Goal: Check status: Check status

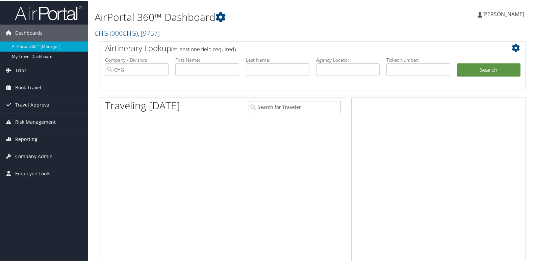
click at [33, 138] on span "Reporting" at bounding box center [26, 138] width 22 height 17
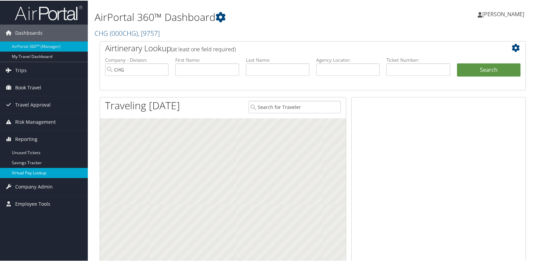
click at [36, 175] on link "Virtual Pay Lookup" at bounding box center [44, 172] width 88 height 10
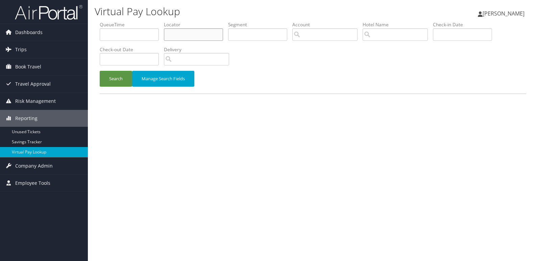
click at [190, 34] on input "text" at bounding box center [193, 34] width 59 height 12
paste input "GMUUDV"
type input "GMUUDV"
click at [100, 71] on button "Search" at bounding box center [116, 79] width 32 height 16
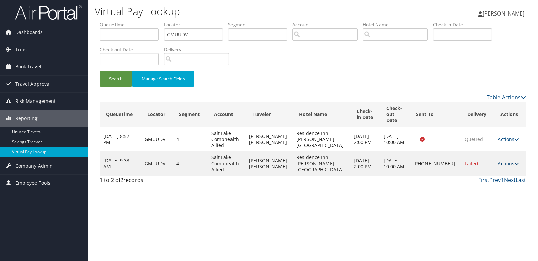
click at [503, 160] on link "Actions" at bounding box center [507, 163] width 21 height 6
click at [475, 177] on link "Logs" at bounding box center [484, 178] width 58 height 11
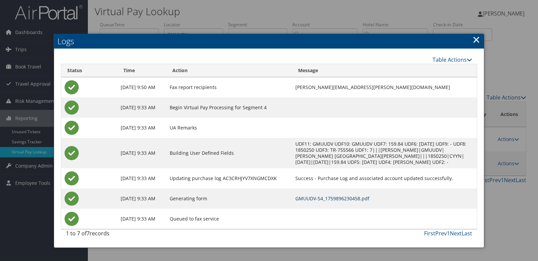
click at [327, 202] on link "GMUUDV-S4_1759896230458.pdf" at bounding box center [332, 199] width 74 height 6
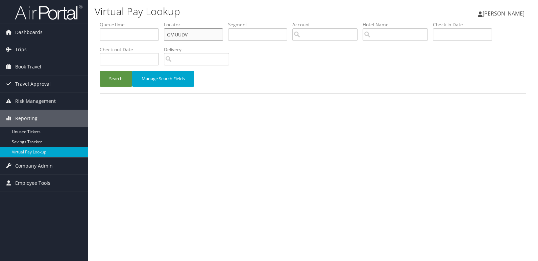
drag, startPoint x: 0, startPoint y: 0, endPoint x: 133, endPoint y: 41, distance: 138.9
click at [133, 21] on ul "QueueTime Locator GMUUDV Segment Account Traveler Hotel Name Check-in Date Chec…" at bounding box center [313, 21] width 426 height 0
paste input "HNPTNC"
type input "HNPTNC"
click at [100, 71] on button "Search" at bounding box center [116, 79] width 32 height 16
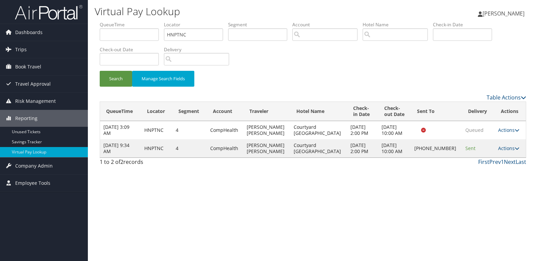
drag, startPoint x: 501, startPoint y: 150, endPoint x: 498, endPoint y: 160, distance: 10.2
click at [501, 151] on link "Actions" at bounding box center [508, 148] width 21 height 6
click at [479, 175] on link "Logs" at bounding box center [485, 169] width 58 height 11
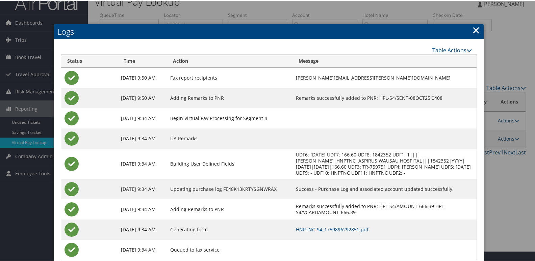
scroll to position [27, 0]
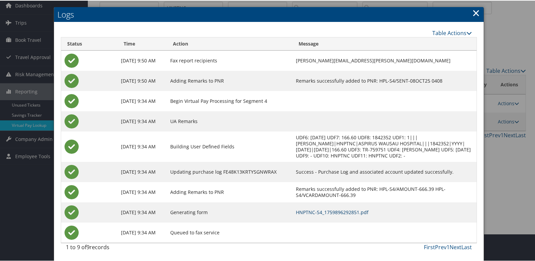
click at [332, 212] on link "HNPTNC-S4_1759896292851.pdf" at bounding box center [332, 212] width 73 height 6
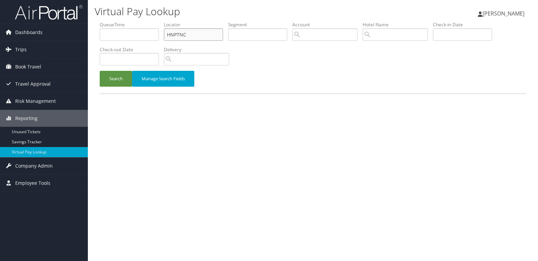
drag, startPoint x: 191, startPoint y: 35, endPoint x: 133, endPoint y: 36, distance: 58.4
click at [134, 21] on ul "QueueTime Locator HNPTNC Segment Account Traveler Hotel Name Check-in Date Chec…" at bounding box center [313, 21] width 426 height 0
paste input "DKXAPA"
type input "DKXAPA"
click at [115, 80] on button "Search" at bounding box center [116, 79] width 32 height 16
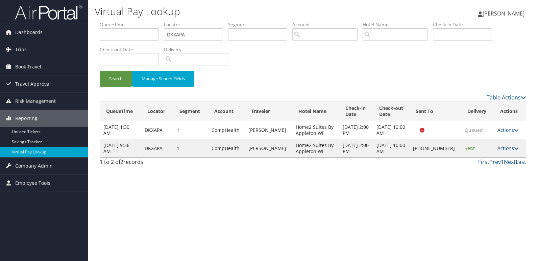
click at [497, 149] on link "Actions" at bounding box center [507, 148] width 21 height 6
click at [483, 166] on link "Logs" at bounding box center [486, 169] width 58 height 11
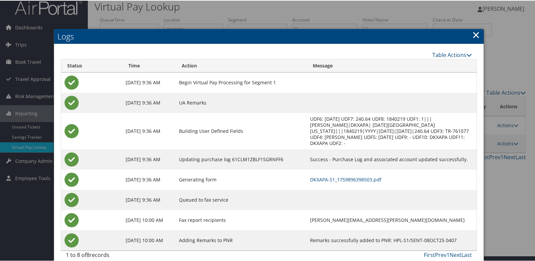
scroll to position [7, 0]
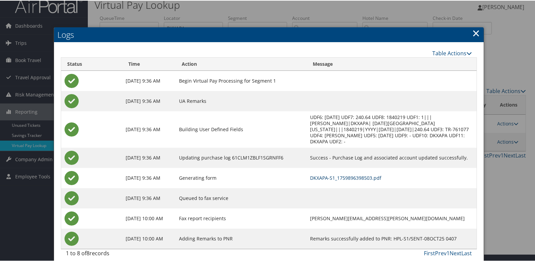
click at [339, 174] on link "DKXAPA-S1_1759896398503.pdf" at bounding box center [345, 177] width 71 height 6
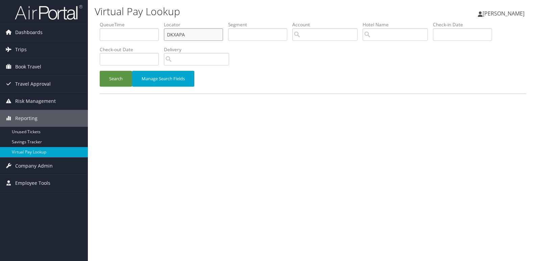
drag, startPoint x: 185, startPoint y: 31, endPoint x: 141, endPoint y: 40, distance: 45.0
click at [141, 21] on ul "QueueTime Locator DKXAPA Segment Account Traveler Hotel Name Check-in Date Chec…" at bounding box center [313, 21] width 426 height 0
paste input "WVHUNL"
type input "WVHUNL"
click at [100, 71] on button "Search" at bounding box center [116, 79] width 32 height 16
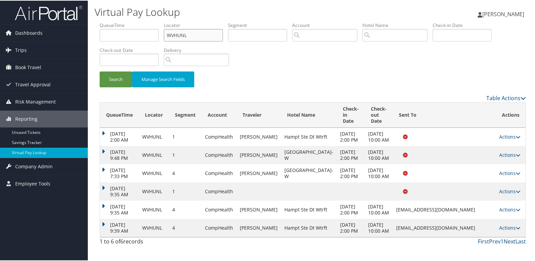
scroll to position [30, 0]
click at [500, 231] on link "Actions" at bounding box center [509, 227] width 21 height 6
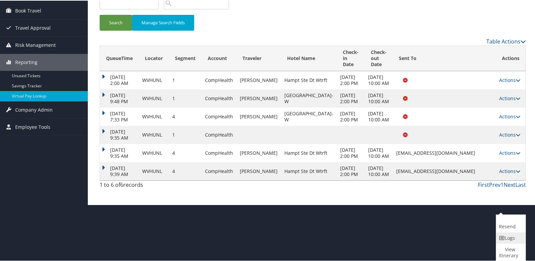
drag, startPoint x: 500, startPoint y: 239, endPoint x: 505, endPoint y: 236, distance: 5.7
click at [505, 236] on link "Logs" at bounding box center [510, 237] width 28 height 11
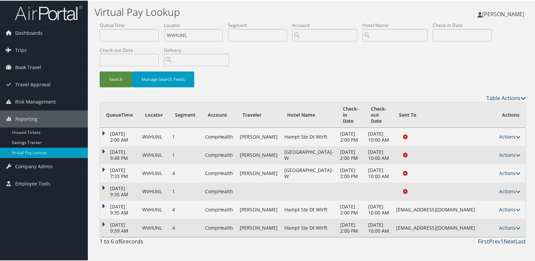
scroll to position [30, 0]
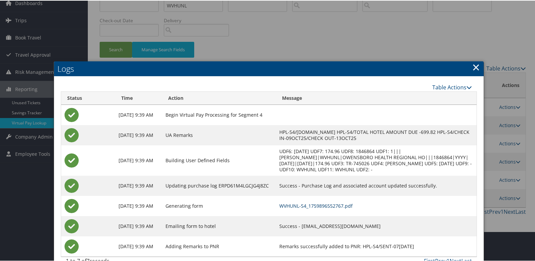
click at [311, 205] on link "WVHUNL-S4_1759896552767.pdf" at bounding box center [315, 205] width 73 height 6
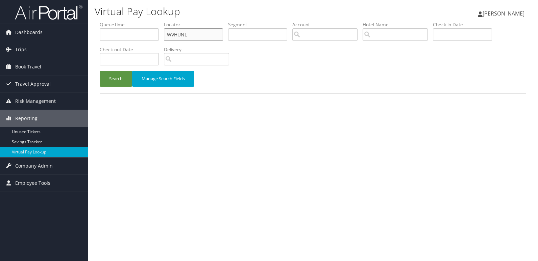
drag, startPoint x: 203, startPoint y: 33, endPoint x: 88, endPoint y: 52, distance: 116.2
click at [92, 51] on div "Virtual Pay Lookup [PERSON_NAME] [PERSON_NAME] My Settings Travel Agency Contac…" at bounding box center [313, 130] width 450 height 261
paste input "NZIBDR"
type input "NZIBDR"
click at [100, 71] on button "Search" at bounding box center [116, 79] width 32 height 16
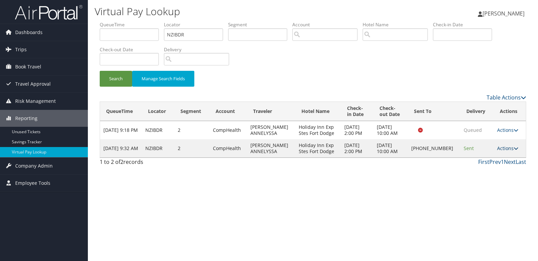
click at [504, 151] on link "Actions" at bounding box center [507, 148] width 21 height 6
click at [490, 166] on link "Logs" at bounding box center [485, 169] width 58 height 11
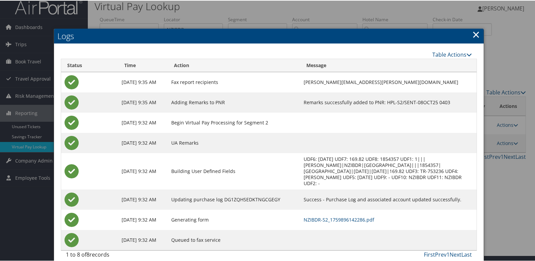
scroll to position [7, 0]
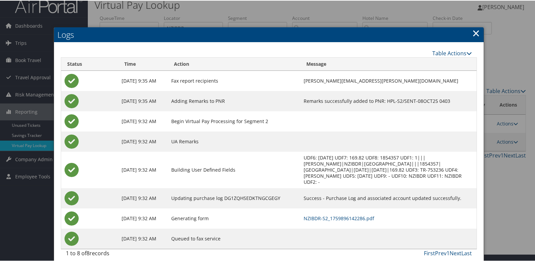
click at [338, 215] on td "NZIBDR-S2_1759896142286.pdf" at bounding box center [388, 218] width 176 height 20
click at [347, 215] on link "NZIBDR-S2_1759896142286.pdf" at bounding box center [339, 218] width 71 height 6
